Goal: Check status: Check status

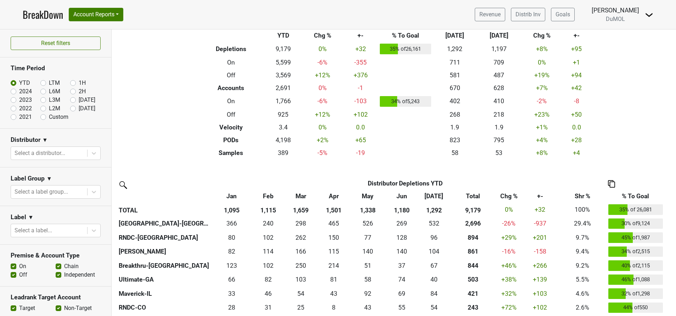
scroll to position [53, 0]
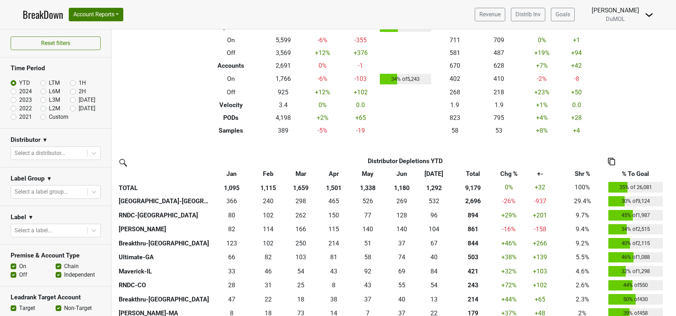
click at [79, 108] on label "[DATE]" at bounding box center [87, 108] width 17 height 9
click at [70, 108] on input "[DATE]" at bounding box center [84, 107] width 28 height 7
radio input "true"
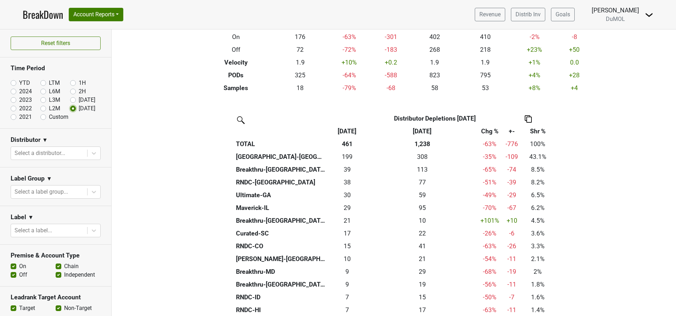
scroll to position [106, 0]
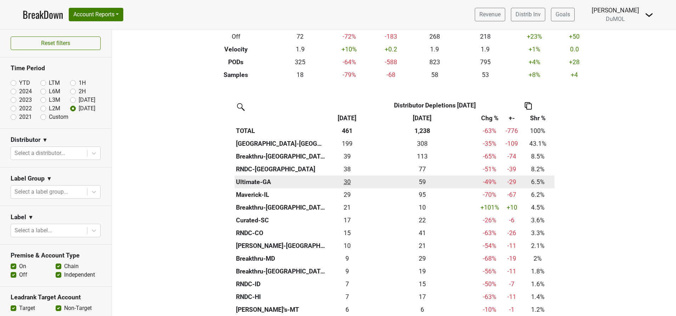
click at [341, 181] on div "30.16 30" at bounding box center [347, 181] width 37 height 9
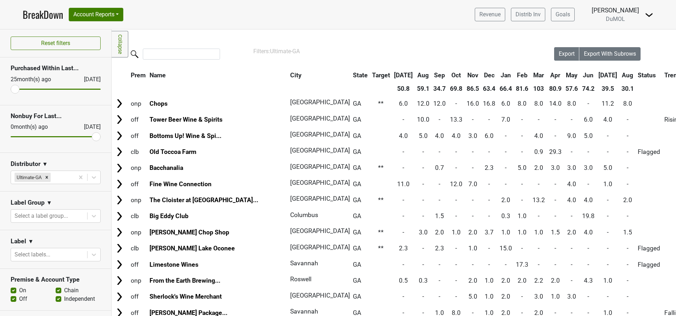
click at [620, 75] on th "Aug" at bounding box center [628, 75] width 16 height 13
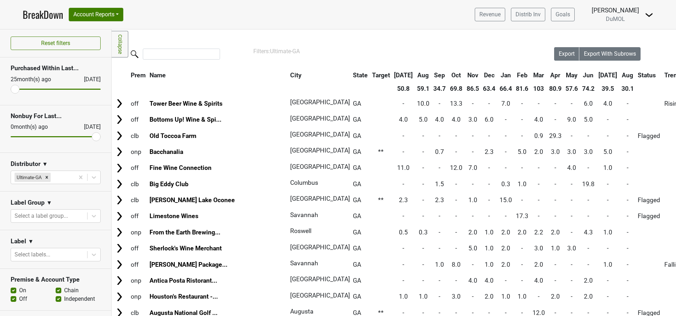
click at [620, 75] on th "Aug" at bounding box center [628, 75] width 16 height 13
